Goal: Task Accomplishment & Management: Use online tool/utility

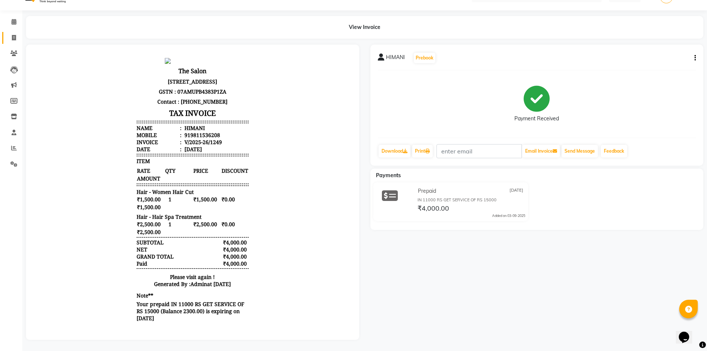
scroll to position [22, 0]
click at [13, 34] on span at bounding box center [13, 38] width 13 height 9
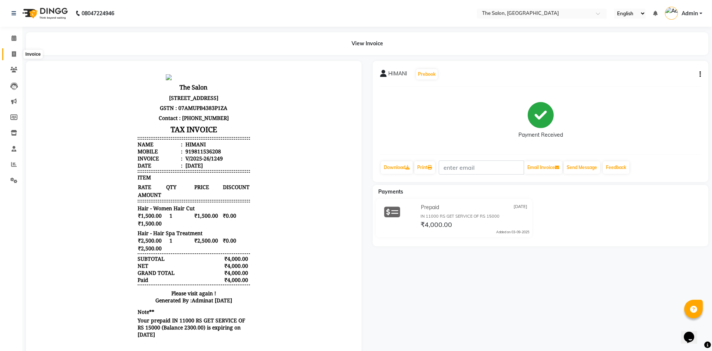
select select "service"
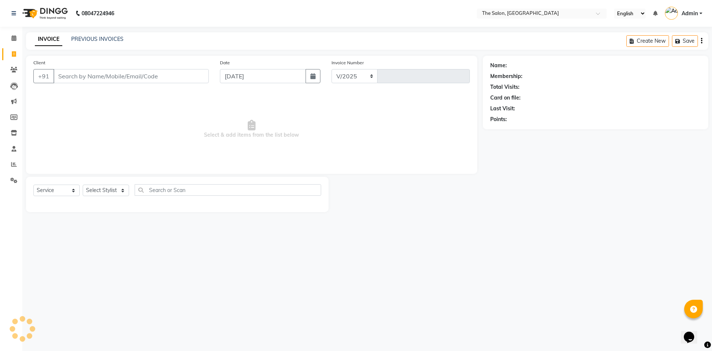
select select "4245"
type input "1250"
type input "9999901859"
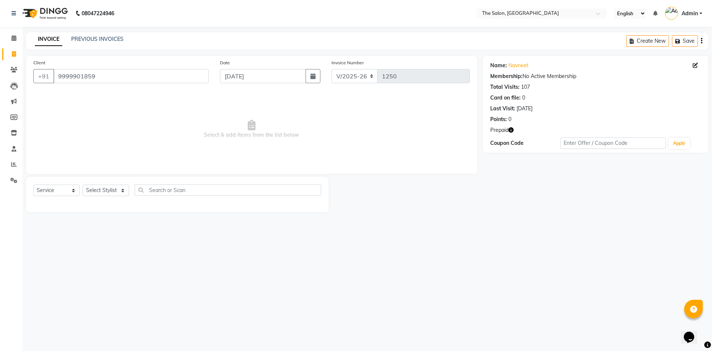
click at [513, 132] on icon "button" at bounding box center [511, 129] width 5 height 5
click at [354, 127] on span "Select & add items from the list below" at bounding box center [251, 129] width 437 height 74
click at [112, 193] on select "Select Stylist [PERSON_NAME] [PERSON_NAME] AKASH [PERSON_NAME] ARJUN [PERSON_NA…" at bounding box center [106, 189] width 46 height 11
select select "22746"
click at [83, 184] on select "Select Stylist [PERSON_NAME] [PERSON_NAME] AKASH [PERSON_NAME] ARJUN [PERSON_NA…" at bounding box center [106, 189] width 46 height 11
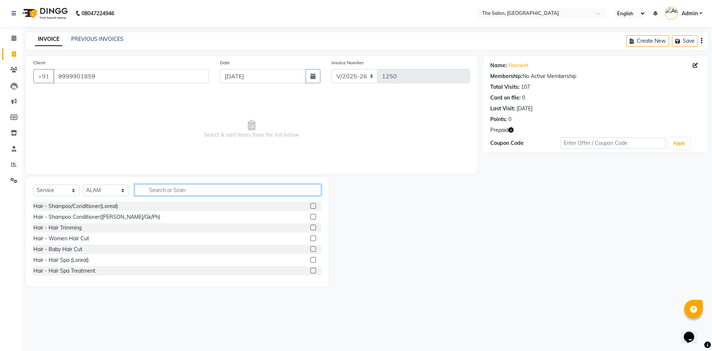
click at [203, 185] on input "text" at bounding box center [228, 189] width 187 height 11
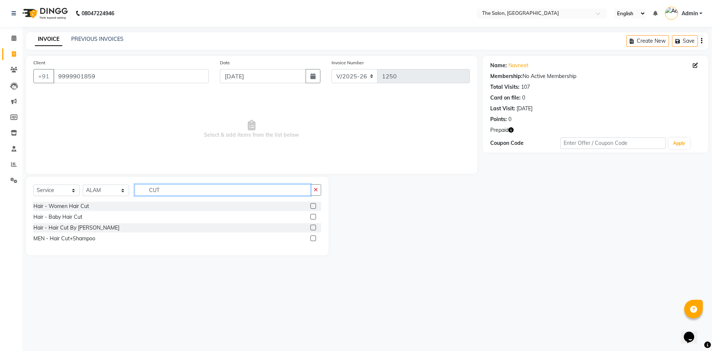
drag, startPoint x: 170, startPoint y: 189, endPoint x: 125, endPoint y: 180, distance: 45.4
click at [125, 180] on div "Select Service Product Membership Package Voucher Prepaid Gift Card Select Styl…" at bounding box center [177, 216] width 303 height 78
type input "TRI"
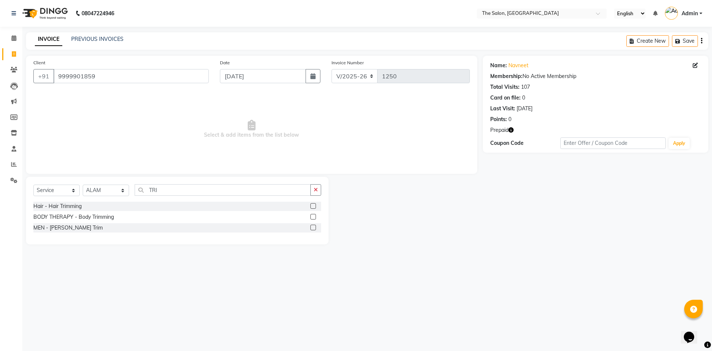
click at [310, 217] on label at bounding box center [313, 217] width 6 height 6
click at [310, 217] on input "checkbox" at bounding box center [312, 216] width 5 height 5
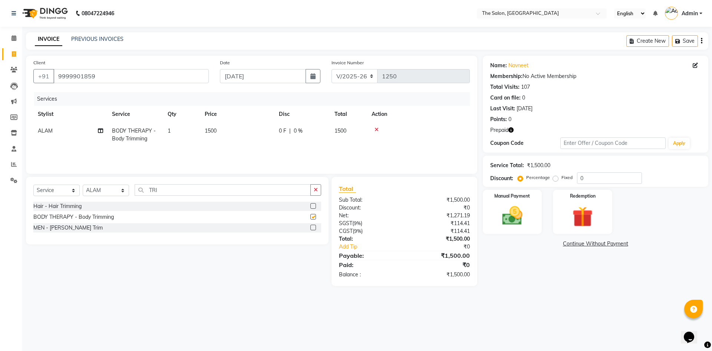
checkbox input "false"
click at [223, 136] on td "1500" at bounding box center [237, 134] width 74 height 24
select select "22746"
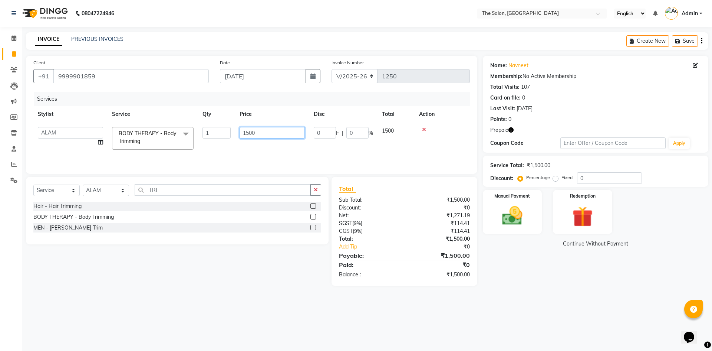
drag, startPoint x: 260, startPoint y: 131, endPoint x: 231, endPoint y: 131, distance: 28.9
click at [231, 131] on tr "[PERSON_NAME] [PERSON_NAME] [PERSON_NAME] [PERSON_NAME] [PERSON_NAME] KP NITIN …" at bounding box center [251, 138] width 437 height 32
type input "900"
click at [242, 153] on div "Services Stylist Service Qty Price Disc Total Action [PERSON_NAME] [PERSON_NAME…" at bounding box center [251, 129] width 437 height 74
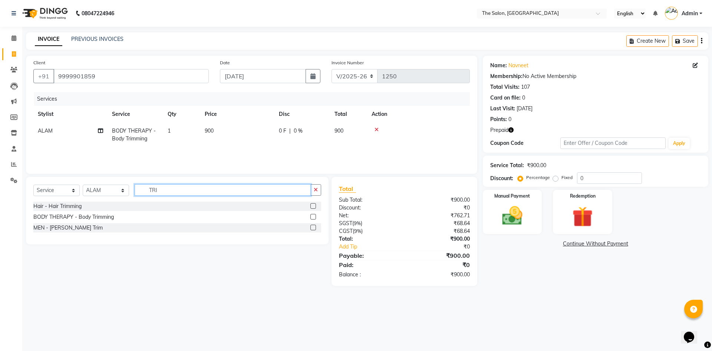
drag, startPoint x: 167, startPoint y: 190, endPoint x: 133, endPoint y: 183, distance: 35.1
click at [133, 183] on div "Select Service Product Membership Package Voucher Prepaid Gift Card Select Styl…" at bounding box center [177, 211] width 303 height 68
type input "BE"
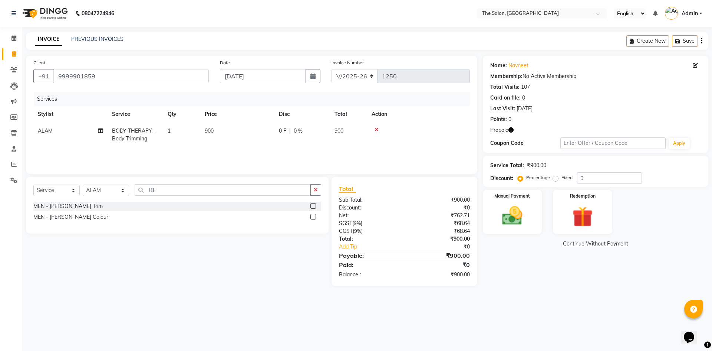
click at [313, 207] on label at bounding box center [313, 206] width 6 height 6
click at [313, 207] on input "checkbox" at bounding box center [312, 206] width 5 height 5
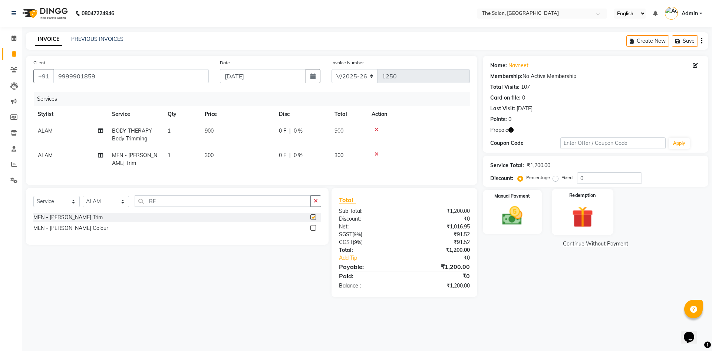
checkbox input "false"
click at [598, 201] on div "Redemption" at bounding box center [583, 212] width 62 height 46
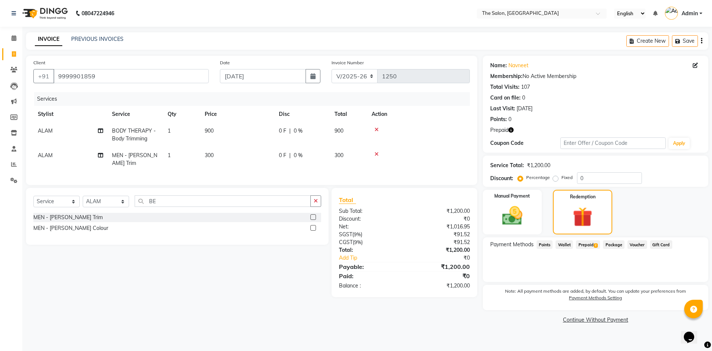
click at [581, 244] on span "Prepaid 2" at bounding box center [588, 244] width 24 height 9
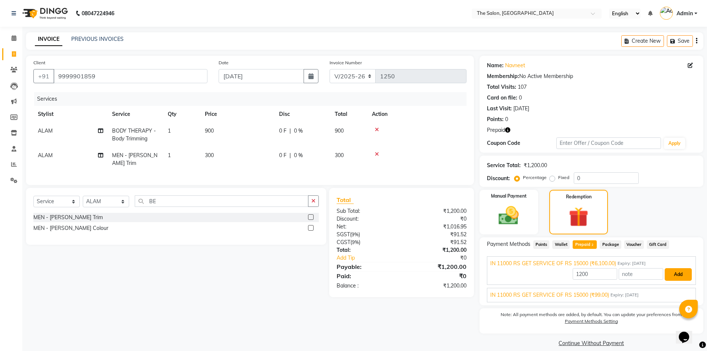
click at [677, 273] on button "Add" at bounding box center [677, 274] width 27 height 13
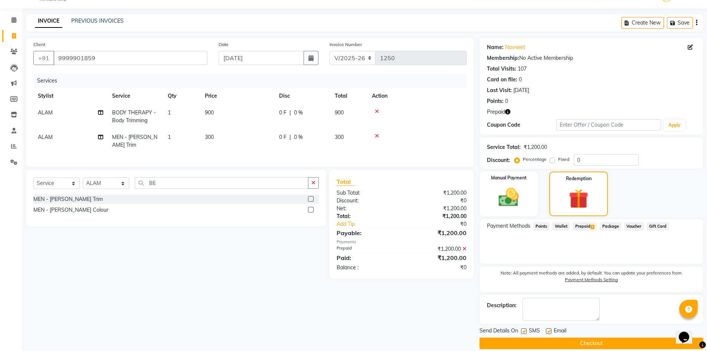
scroll to position [27, 0]
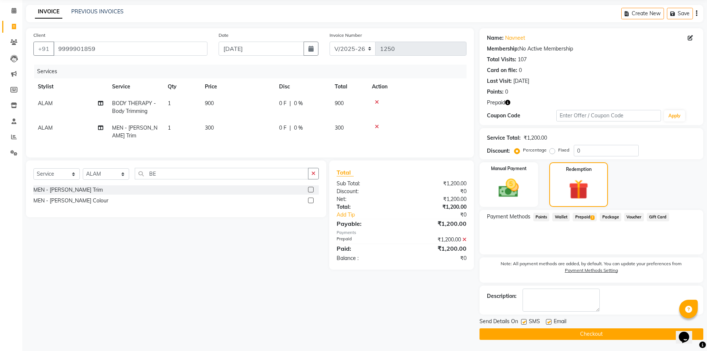
click at [574, 332] on button "Checkout" at bounding box center [591, 333] width 224 height 11
